Goal: Information Seeking & Learning: Learn about a topic

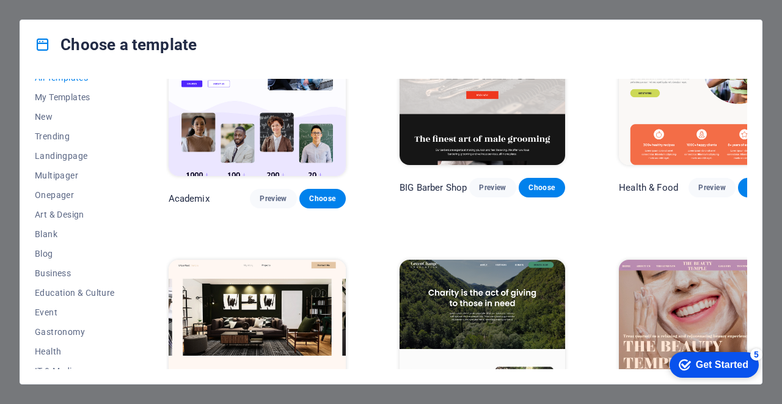
scroll to position [9, 0]
click at [397, 124] on div "BIG [PERSON_NAME] Shop Preview Choose" at bounding box center [482, 109] width 170 height 199
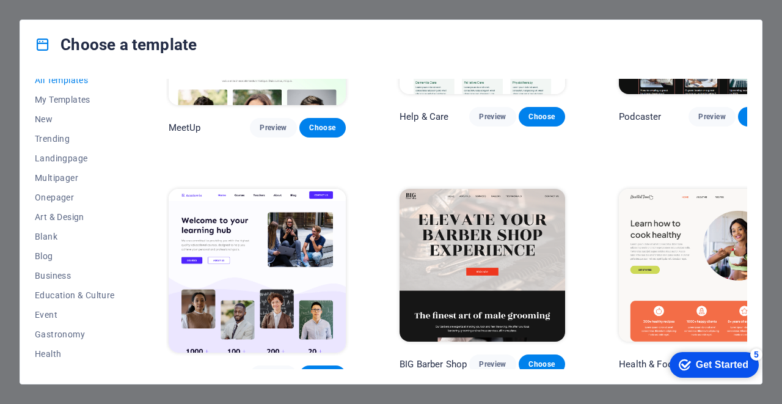
scroll to position [878, 0]
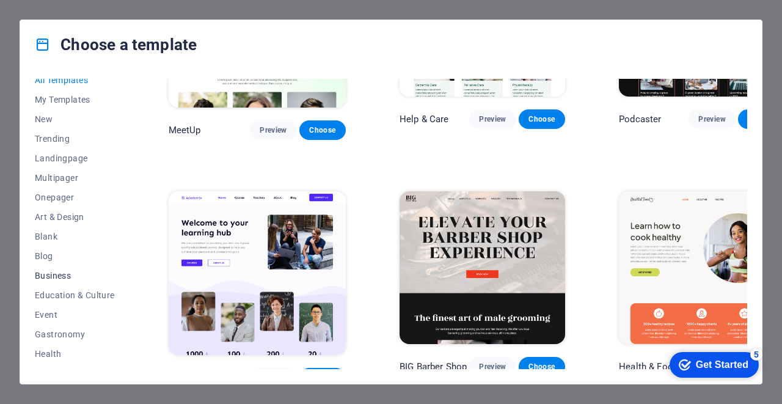
click at [52, 272] on span "Business" at bounding box center [75, 276] width 80 height 10
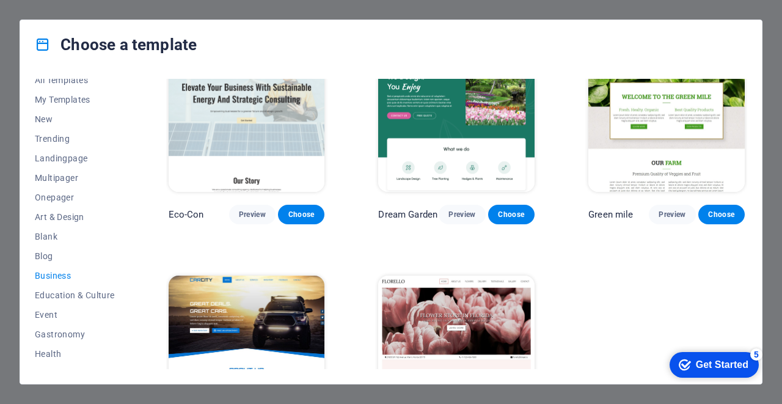
scroll to position [0, 0]
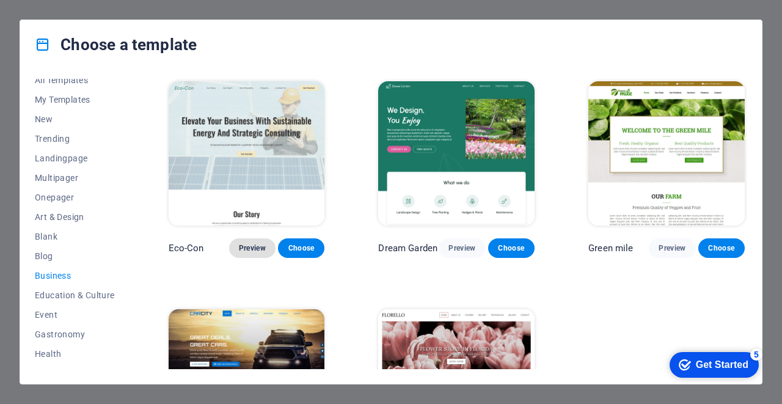
click at [248, 244] on span "Preview" at bounding box center [252, 248] width 27 height 10
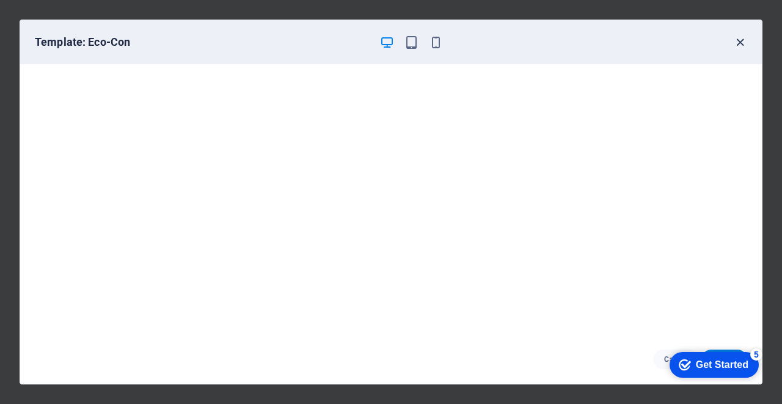
click at [742, 40] on icon "button" at bounding box center [740, 42] width 14 height 14
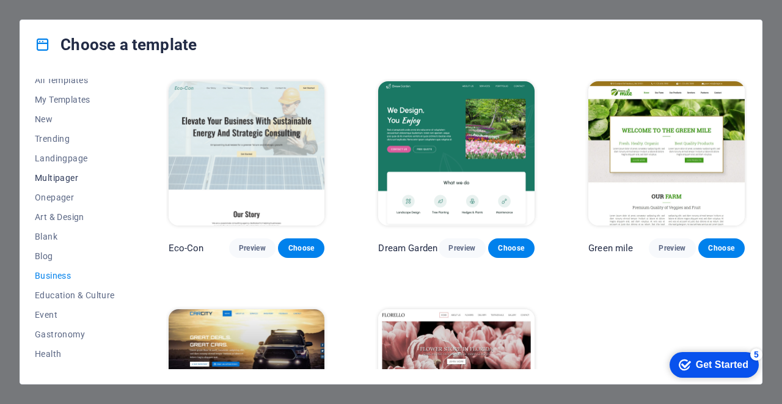
click at [54, 177] on span "Multipager" at bounding box center [75, 178] width 80 height 10
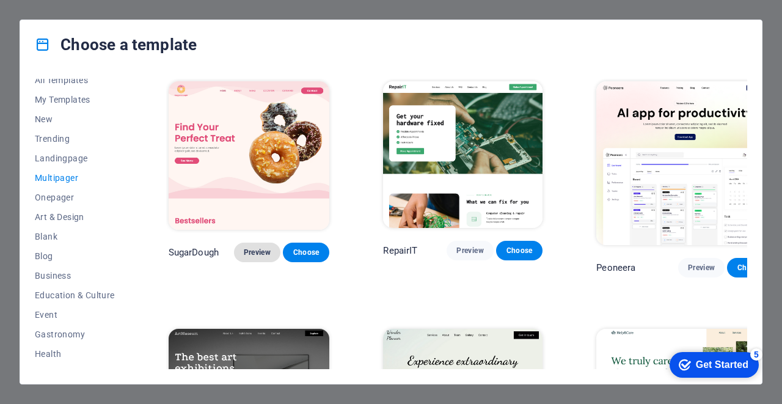
click at [264, 252] on span "Preview" at bounding box center [257, 252] width 27 height 10
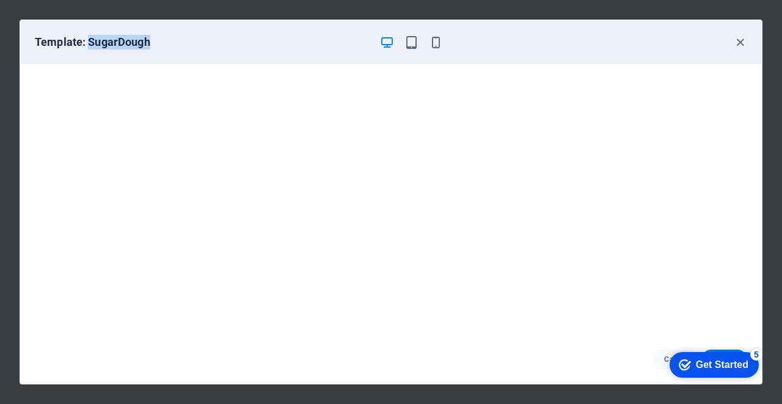
drag, startPoint x: 89, startPoint y: 42, endPoint x: 177, endPoint y: 40, distance: 87.4
click at [177, 40] on h6 "Template: SugarDough" at bounding box center [202, 42] width 335 height 15
